Goal: Transaction & Acquisition: Purchase product/service

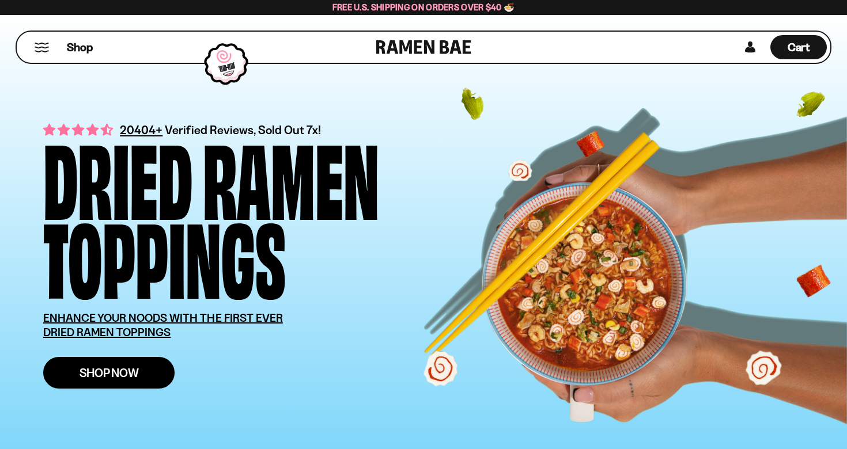
click at [98, 388] on link "Shop Now" at bounding box center [108, 373] width 131 height 32
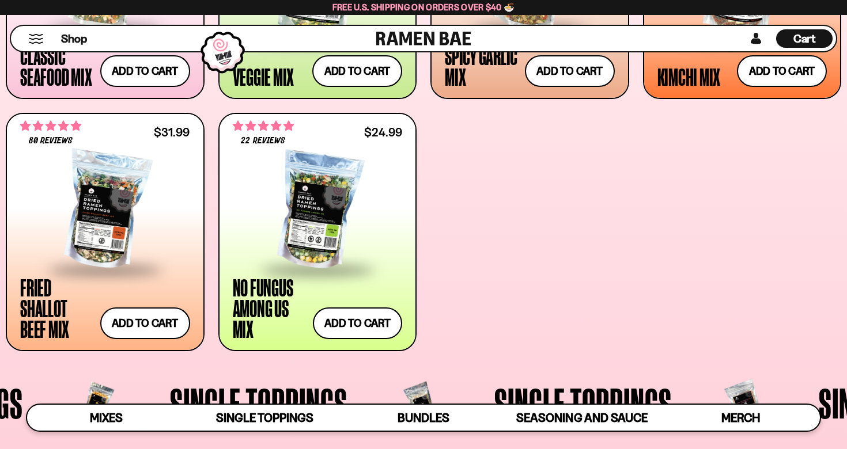
scroll to position [483, 1]
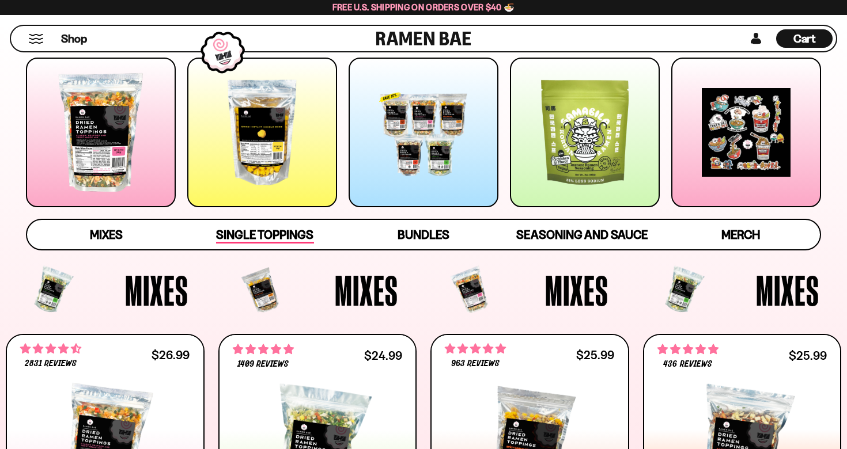
click at [275, 237] on span "Single Toppings" at bounding box center [264, 236] width 97 height 16
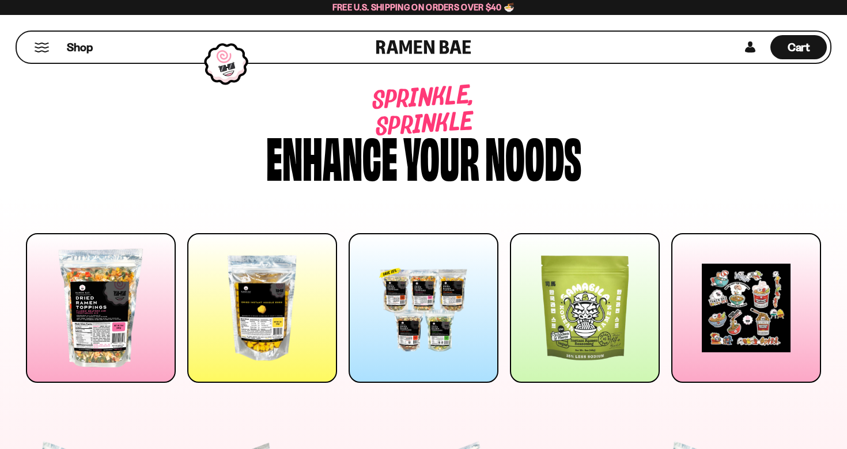
scroll to position [0, 0]
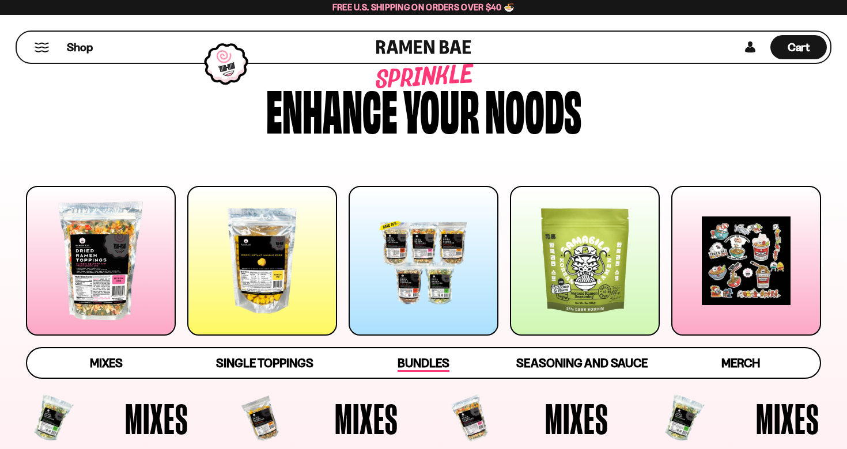
click at [419, 361] on link "Bundles" at bounding box center [423, 362] width 158 height 29
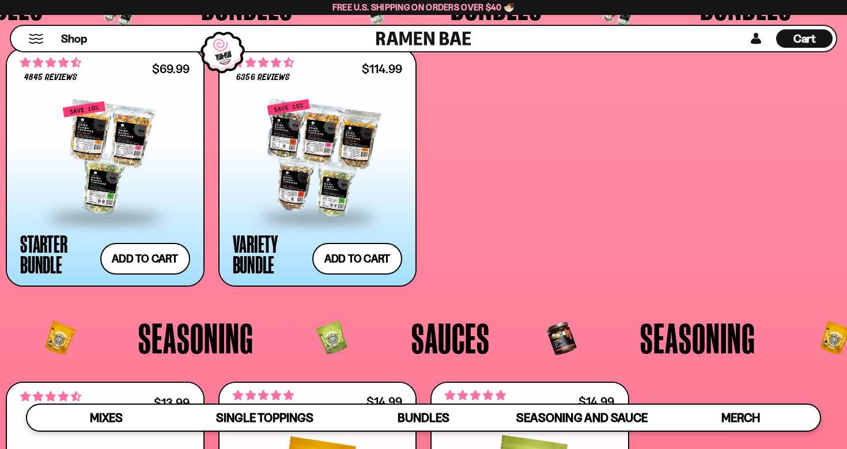
scroll to position [2393, 0]
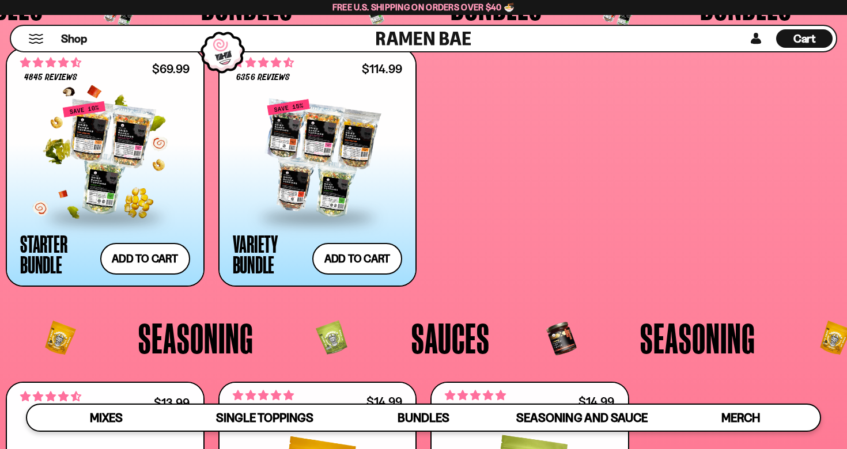
click at [153, 190] on div at bounding box center [105, 158] width 170 height 115
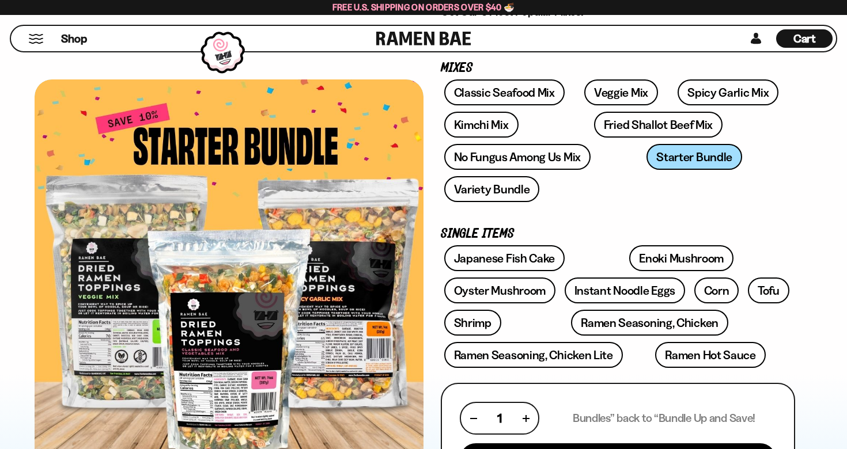
scroll to position [147, 0]
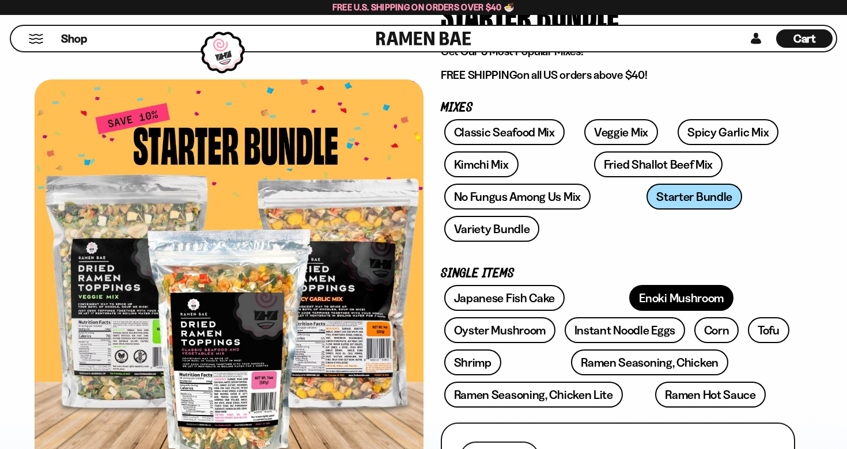
click at [629, 285] on link "Enoki Mushroom" at bounding box center [681, 298] width 104 height 26
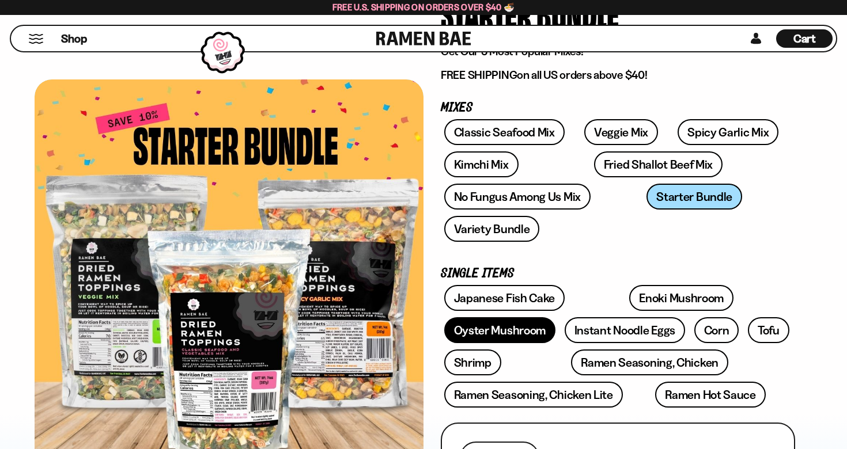
click at [556, 317] on link "Oyster Mushroom" at bounding box center [500, 330] width 112 height 26
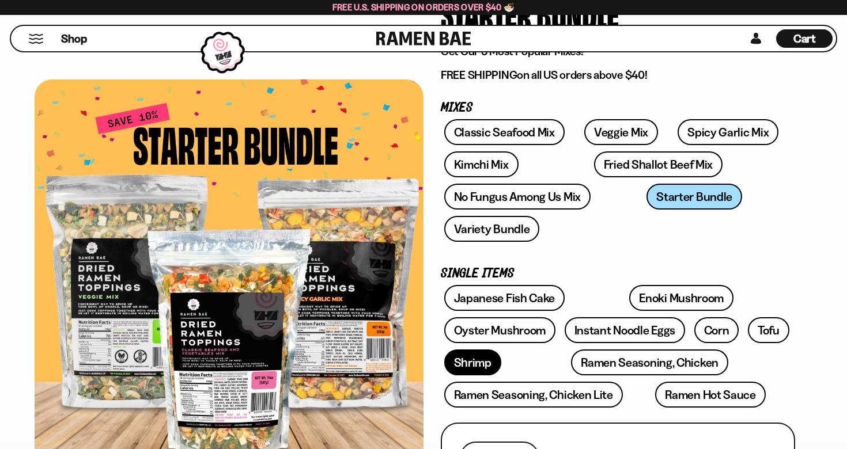
click at [501, 350] on link "Shrimp" at bounding box center [472, 363] width 57 height 26
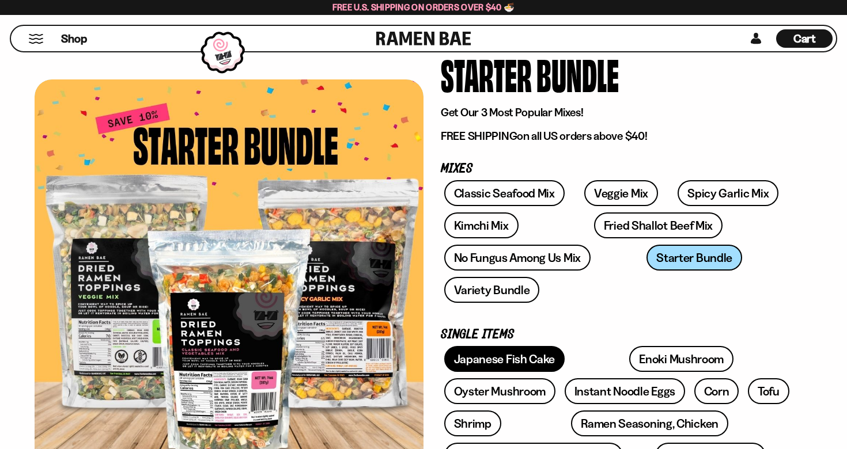
scroll to position [111, 0]
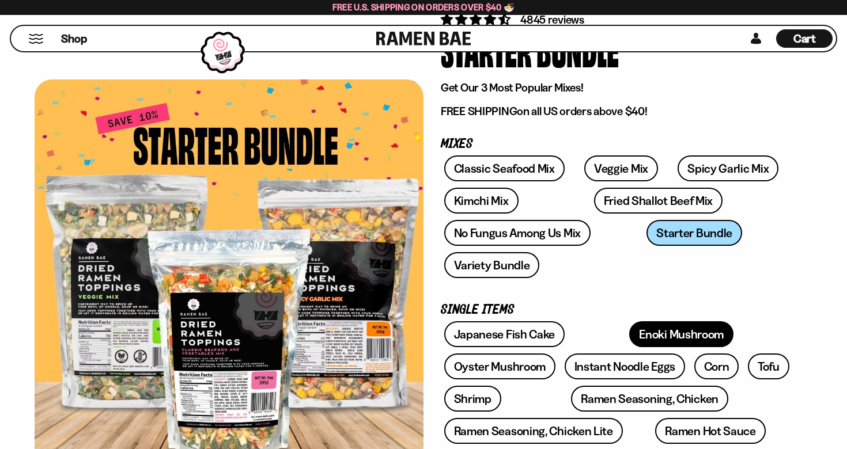
click at [629, 321] on link "Enoki Mushroom" at bounding box center [681, 334] width 104 height 26
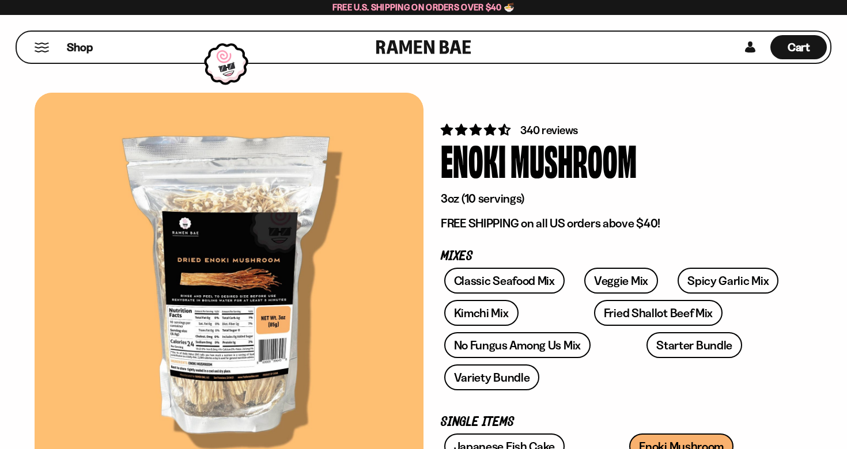
click at [42, 54] on div "Shop" at bounding box center [198, 47] width 356 height 31
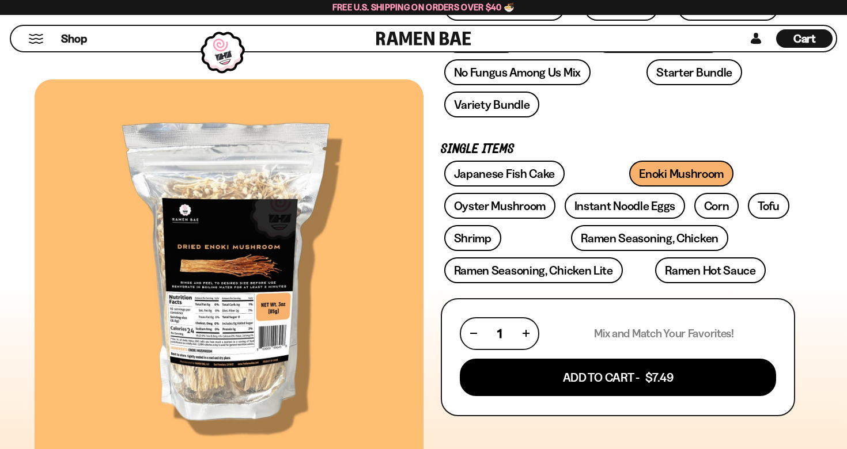
scroll to position [275, 0]
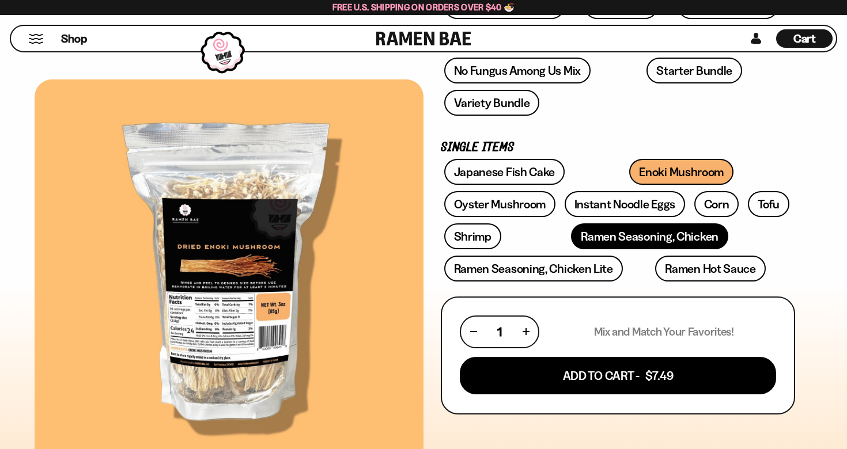
click at [571, 223] on link "Ramen Seasoning, Chicken" at bounding box center [649, 236] width 157 height 26
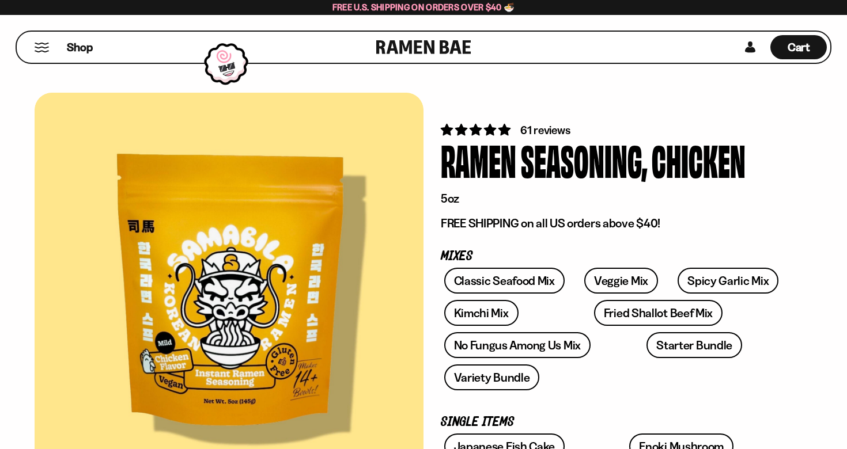
click at [42, 40] on div "Shop" at bounding box center [198, 47] width 356 height 31
click at [38, 51] on button "Mobile Menu Trigger" at bounding box center [42, 48] width 16 height 10
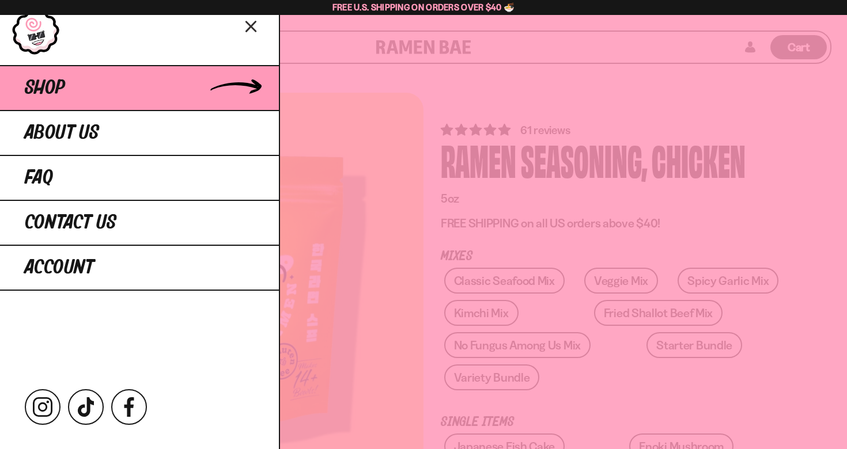
click at [62, 98] on span "Shop" at bounding box center [45, 88] width 40 height 21
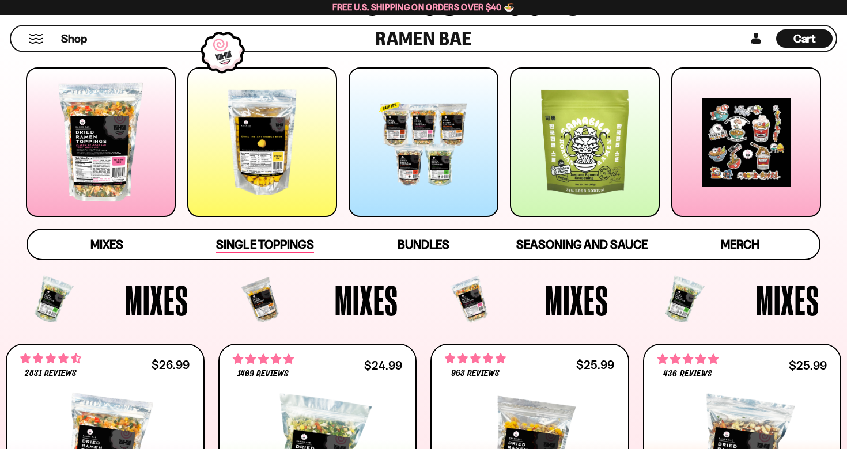
click at [291, 249] on span "Single Toppings" at bounding box center [264, 245] width 97 height 16
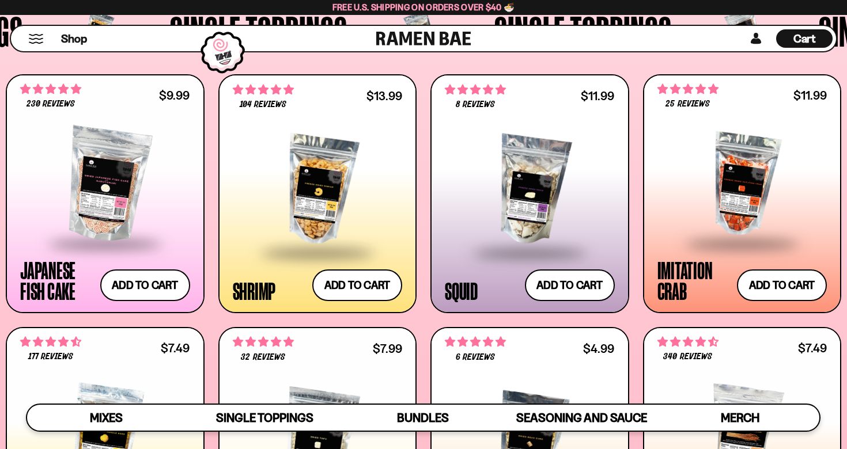
scroll to position [1020, 0]
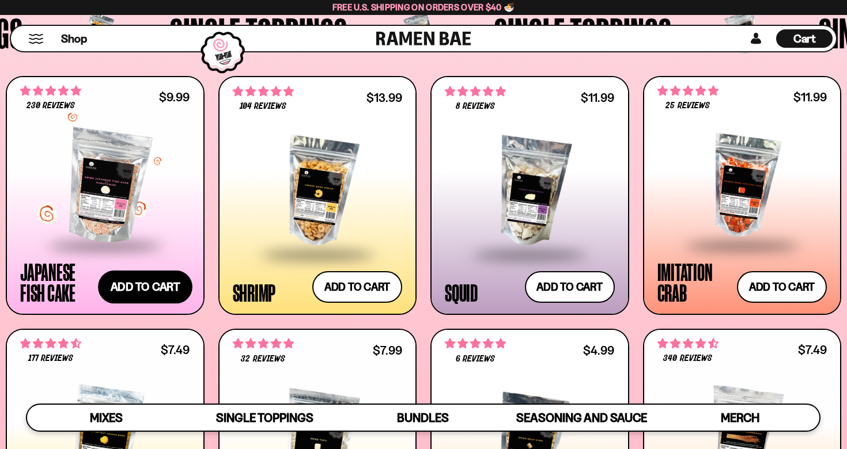
click at [158, 294] on button "Add to cart Add ― Regular price $9.99 Regular price Sale price $9.99 Unit price…" at bounding box center [145, 287] width 94 height 33
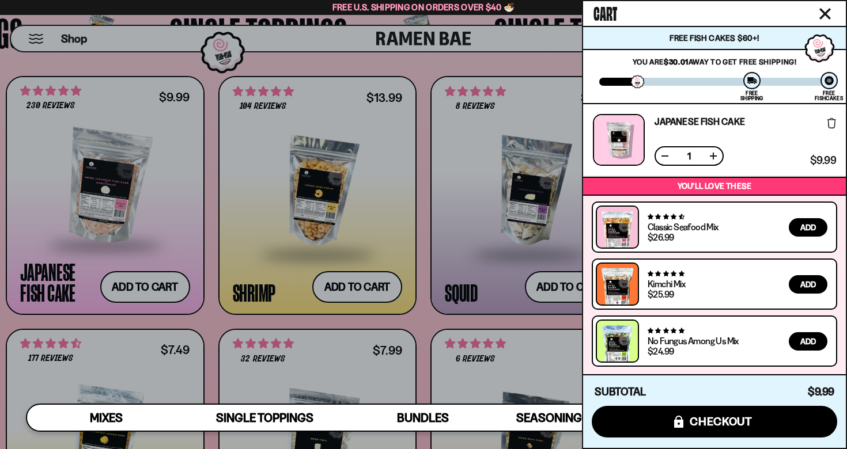
click at [826, 13] on icon "Close cart" at bounding box center [825, 14] width 10 height 10
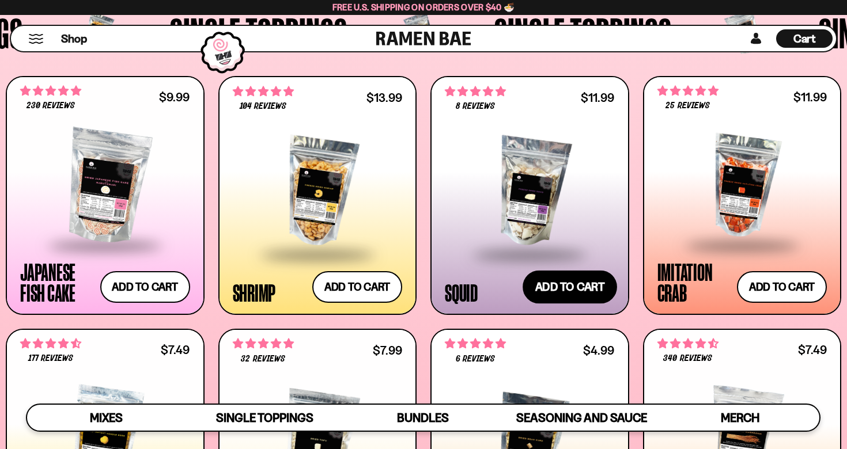
click at [586, 293] on button "Add to cart Add ― Regular price $11.99 Regular price Sale price $11.99 Unit pri…" at bounding box center [569, 287] width 94 height 33
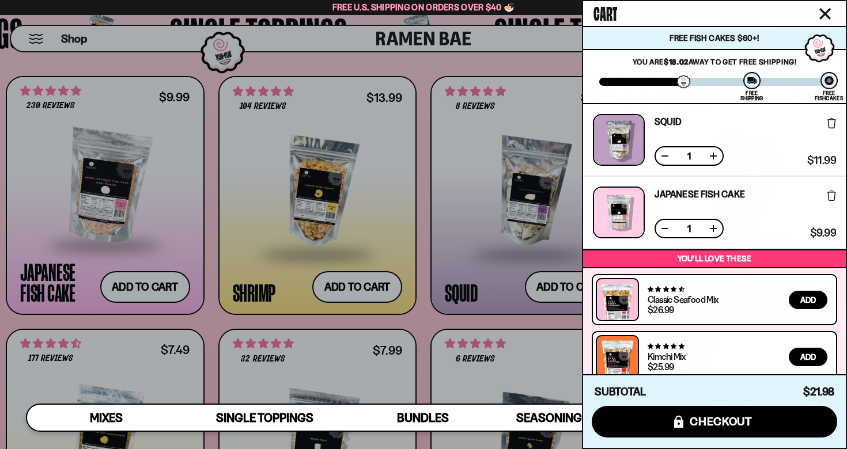
click at [829, 14] on icon "Close cart" at bounding box center [825, 14] width 12 height 12
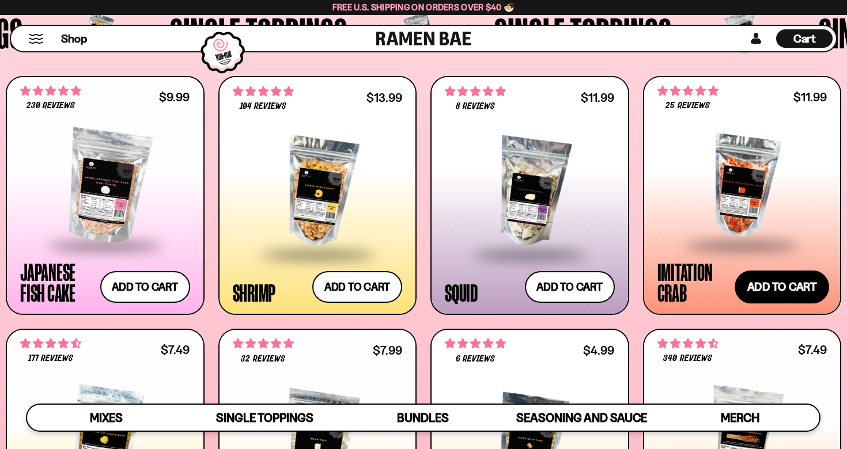
click at [755, 287] on button "Add to cart Add ― Regular price $11.99 Regular price Sale price $11.99 Unit pri…" at bounding box center [781, 287] width 94 height 33
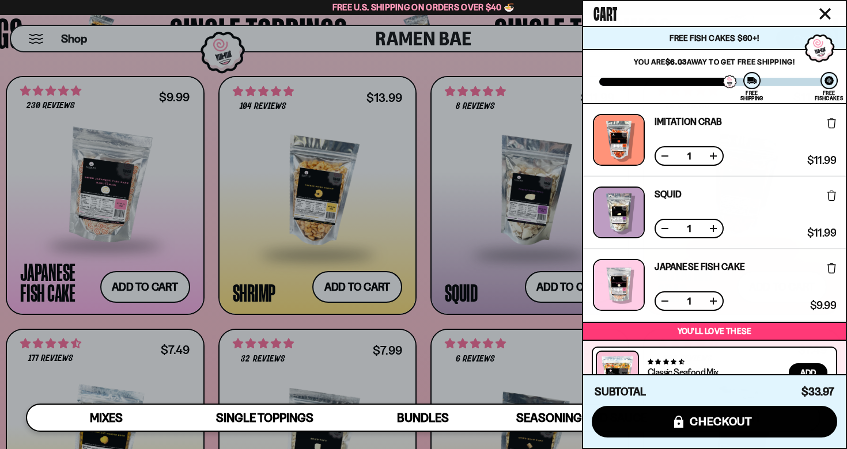
click at [826, 14] on icon "Close cart" at bounding box center [825, 14] width 10 height 10
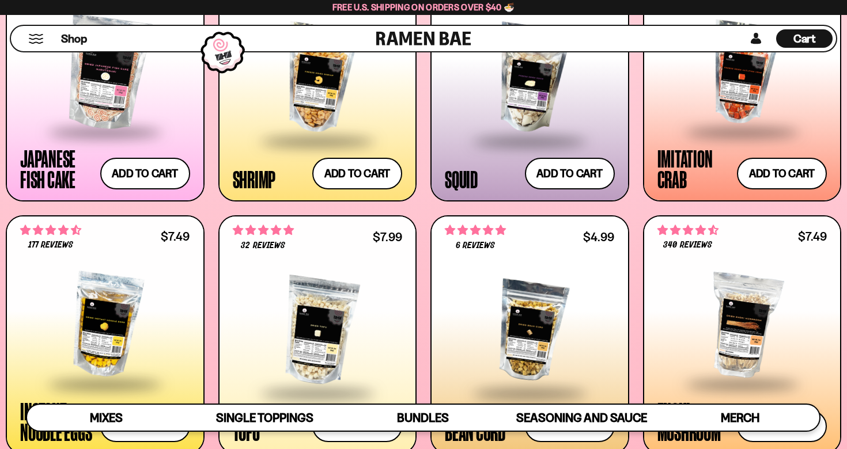
scroll to position [0, 0]
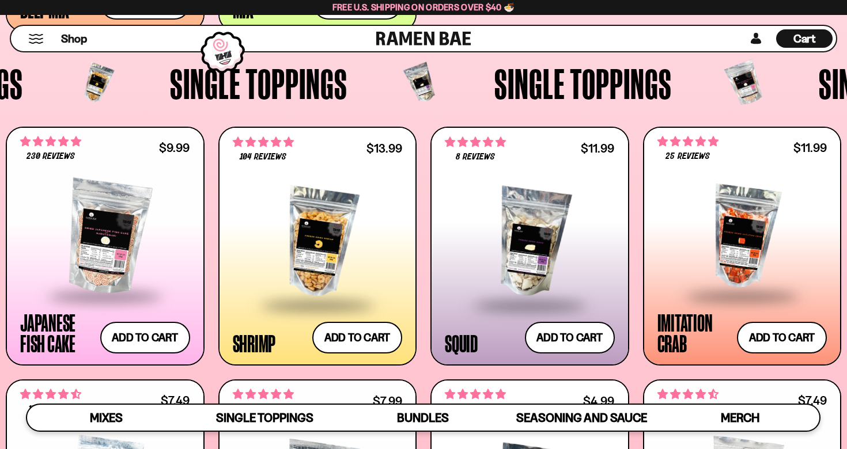
click at [801, 43] on span "Cart" at bounding box center [804, 39] width 22 height 14
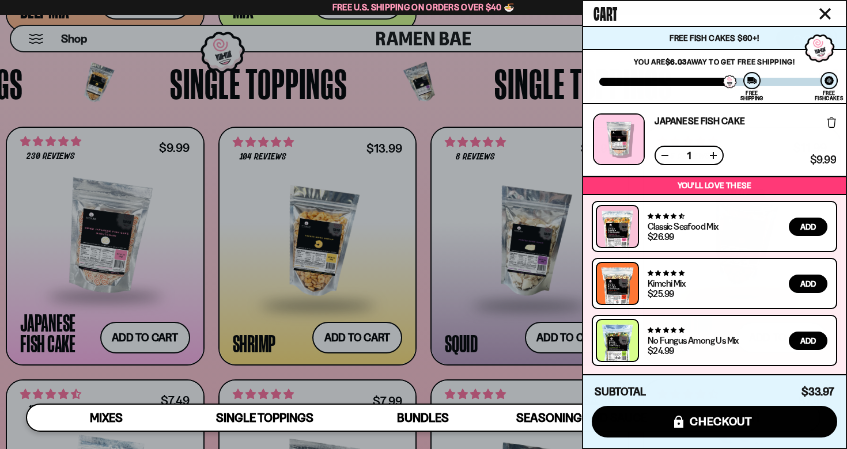
click at [820, 15] on icon "Close cart" at bounding box center [825, 14] width 12 height 12
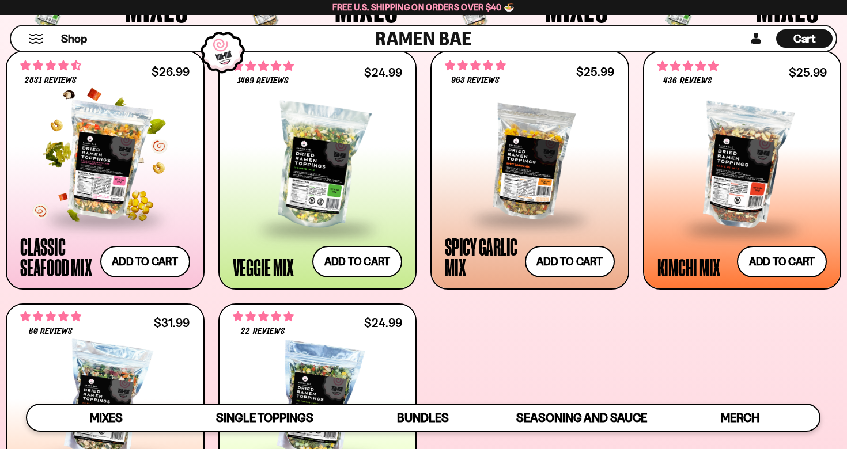
click at [108, 157] on div at bounding box center [105, 160] width 170 height 115
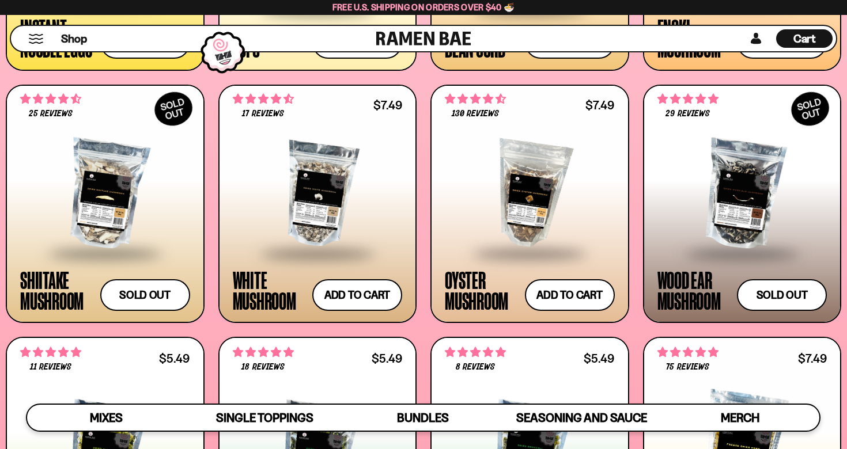
scroll to position [1525, 0]
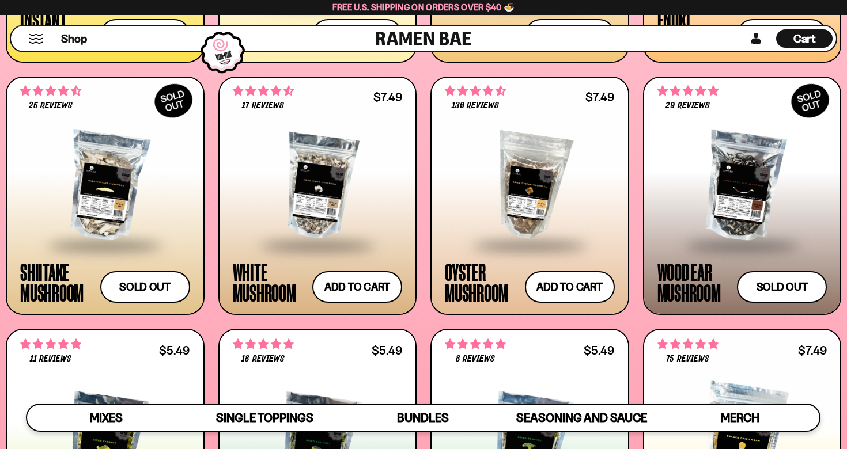
click at [565, 205] on div at bounding box center [530, 186] width 170 height 115
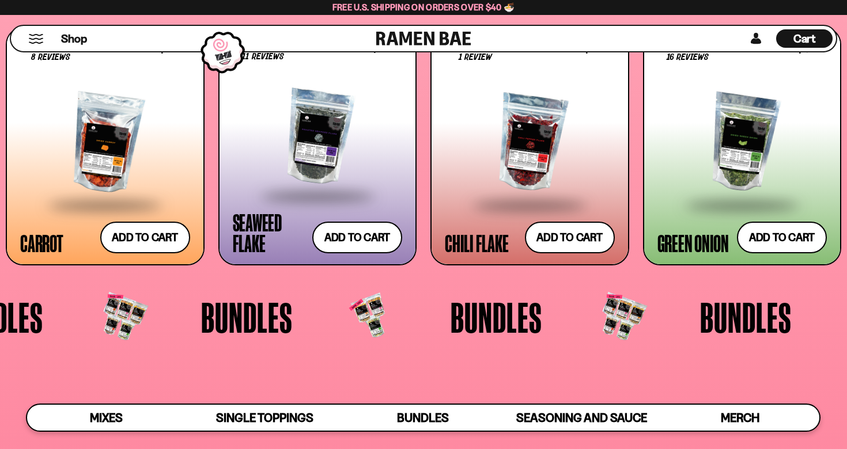
scroll to position [2081, 0]
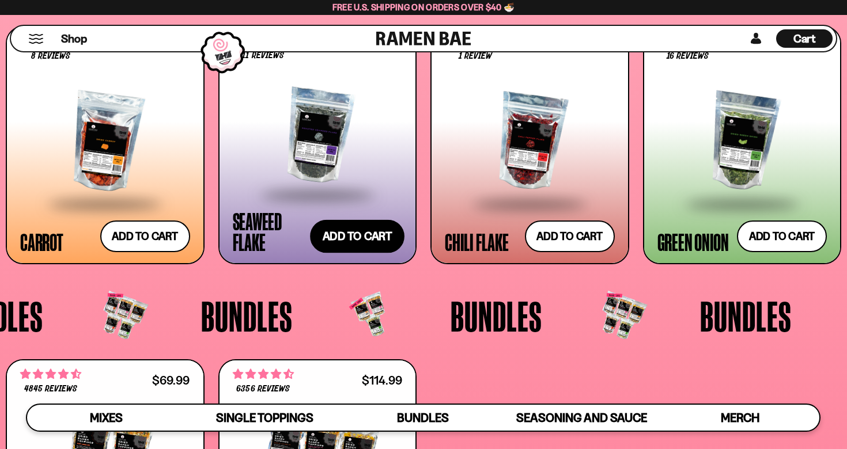
click at [356, 244] on button "Add to cart Add ― Regular price $3.99 Regular price Sale price $3.99 Unit price…" at bounding box center [357, 236] width 94 height 33
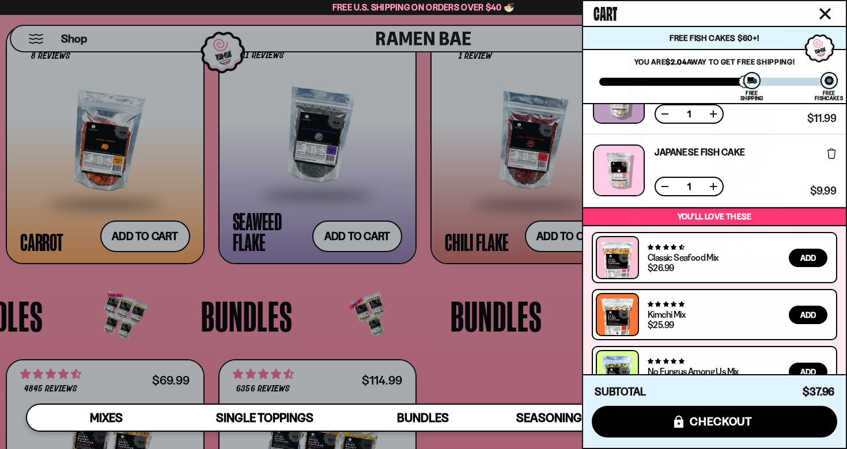
scroll to position [218, 0]
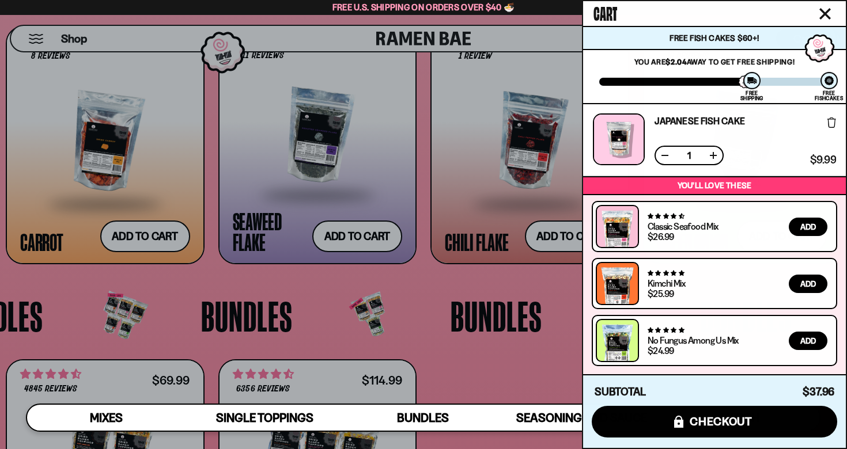
click at [407, 307] on div at bounding box center [423, 224] width 847 height 449
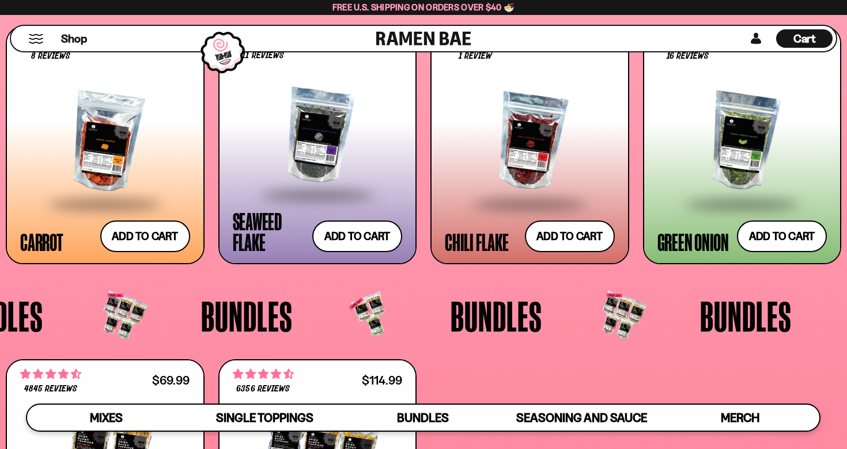
scroll to position [155, 0]
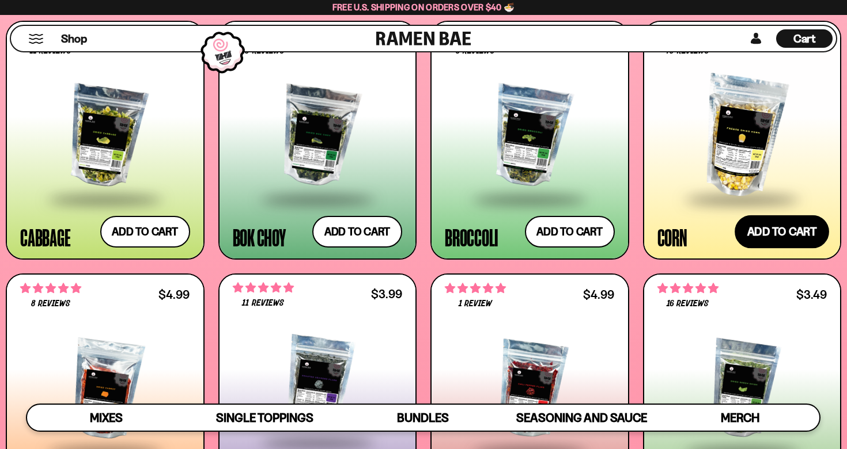
click at [778, 233] on button "Add to cart Add ― Regular price $7.49 Regular price Sale price $7.49 Unit price…" at bounding box center [781, 231] width 94 height 33
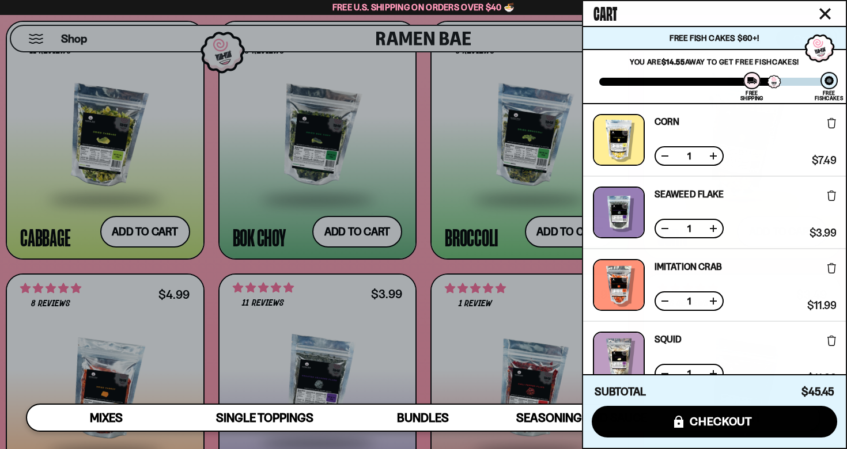
scroll to position [291, 0]
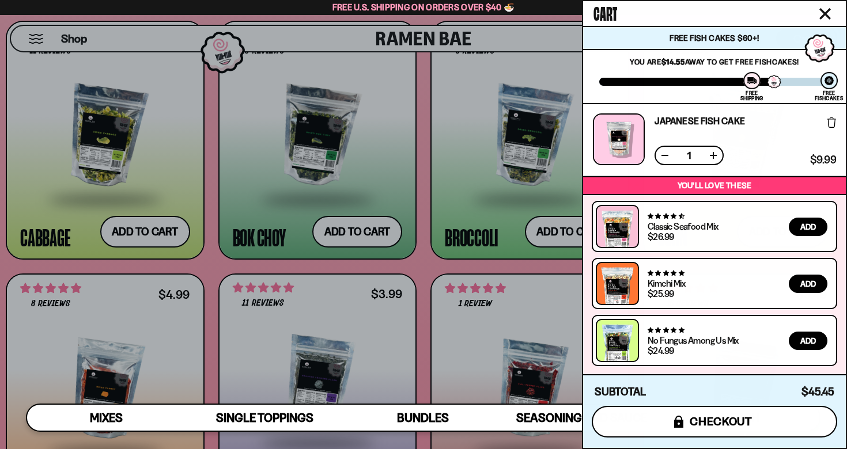
click at [728, 420] on span "checkout" at bounding box center [720, 421] width 63 height 13
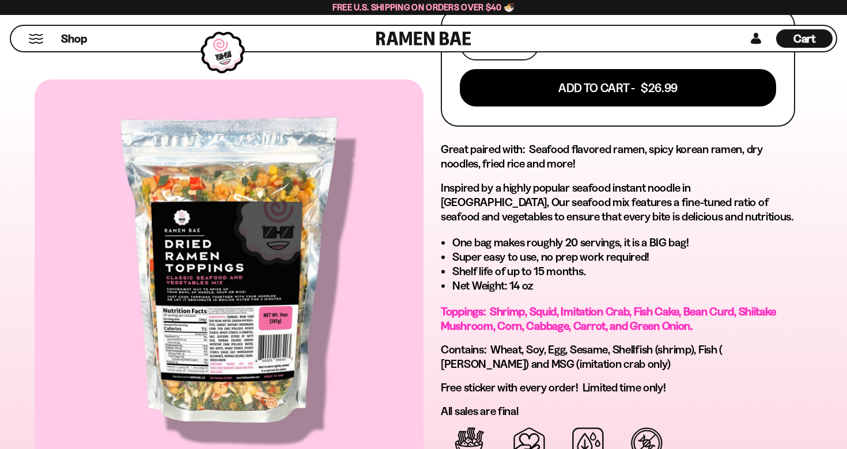
scroll to position [563, 0]
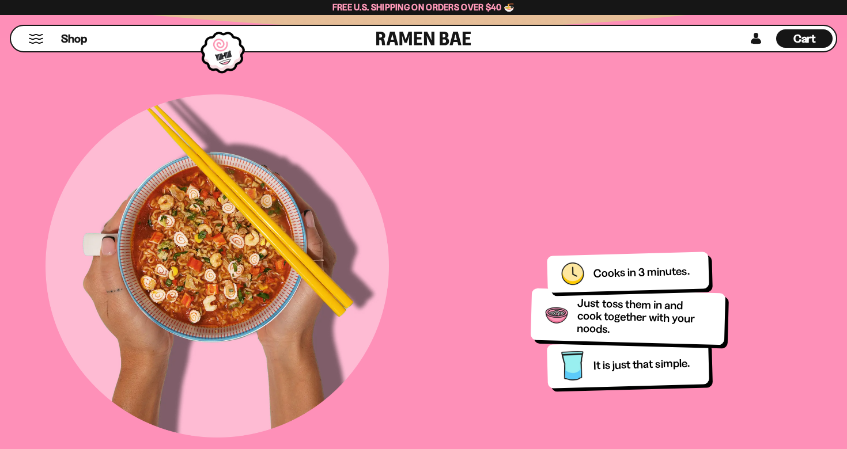
scroll to position [1099, 0]
